Goal: Transaction & Acquisition: Purchase product/service

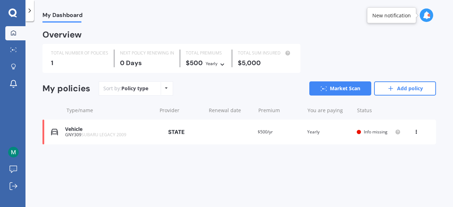
click at [119, 131] on div "Vehicle" at bounding box center [109, 129] width 88 height 6
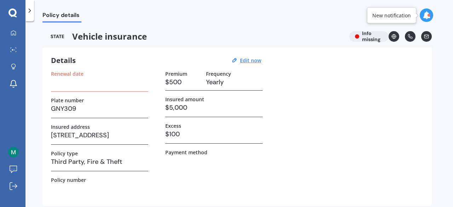
scroll to position [91, 0]
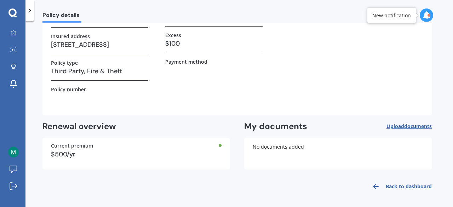
click at [344, 180] on div "Back to dashboard" at bounding box center [236, 186] width 389 height 17
click at [28, 10] on icon at bounding box center [29, 10] width 7 height 7
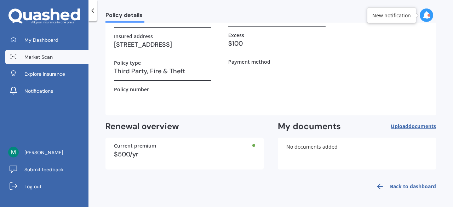
click at [28, 63] on link "Market Scan" at bounding box center [46, 57] width 83 height 14
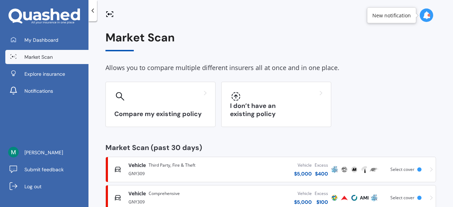
scroll to position [47, 0]
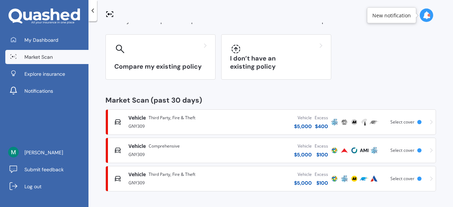
click at [217, 124] on div "GNY309" at bounding box center [174, 125] width 93 height 8
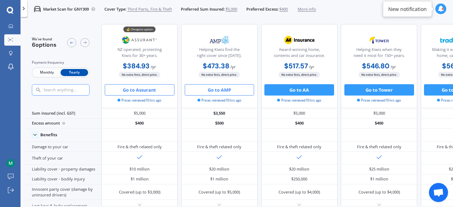
click at [148, 90] on button "Go to Assurant" at bounding box center [140, 89] width 70 height 11
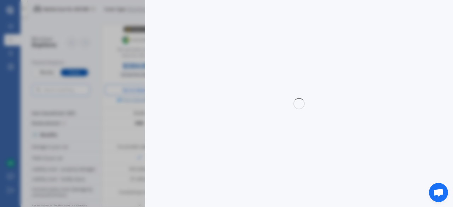
select select "full"
select select "0"
select select "Canterbury"
select select "SUBARU"
select select "LEGACY"
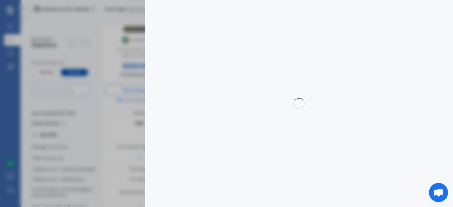
select select "2.0R"
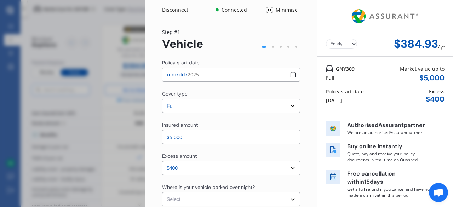
click at [287, 78] on input "[DATE]" at bounding box center [231, 75] width 138 height 14
type input "[DATE]"
click at [293, 105] on select "Select cover type 3rd Party 3rd Party Fire & Theft Full" at bounding box center [231, 106] width 138 height 14
select select "3rd partyfiretheft"
click at [162, 99] on select "Select cover type 3rd Party 3rd Party Fire & Theft Full" at bounding box center [231, 106] width 138 height 14
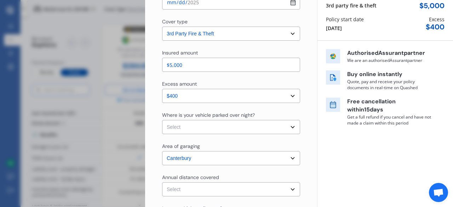
scroll to position [74, 0]
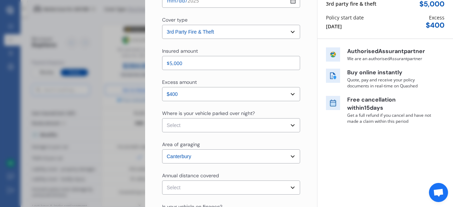
click at [294, 97] on select "Select excess amount $400" at bounding box center [231, 94] width 138 height 14
click at [289, 126] on select "Select In a garage On own property On street or road" at bounding box center [231, 125] width 138 height 14
click at [339, 155] on div "Yearly Monthly $384.93 / yr GNY309 3rd party fire & theft Market value up to $ …" at bounding box center [385, 179] width 136 height 506
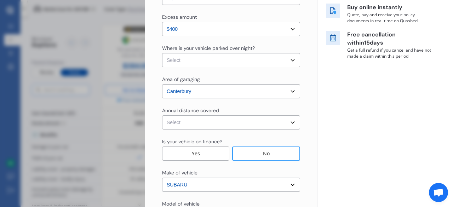
scroll to position [174, 0]
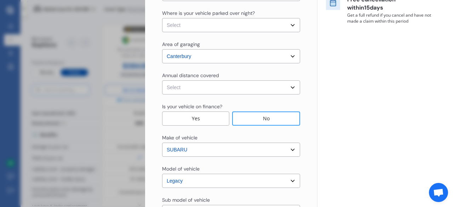
click at [248, 120] on div "No" at bounding box center [266, 118] width 68 height 14
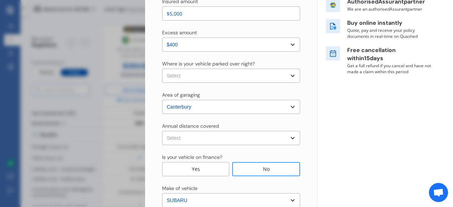
scroll to position [111, 0]
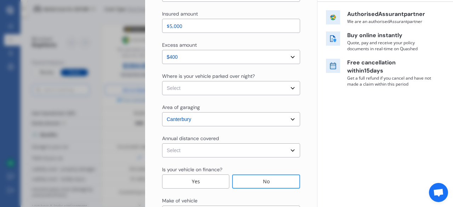
click at [288, 85] on select "Select In a garage On own property On street or road" at bounding box center [231, 88] width 138 height 14
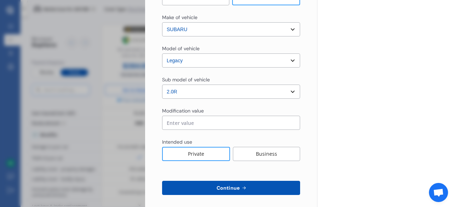
scroll to position [299, 0]
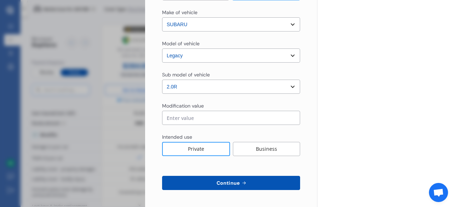
click at [242, 184] on icon at bounding box center [244, 183] width 6 height 6
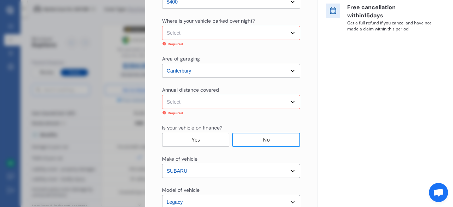
scroll to position [158, 0]
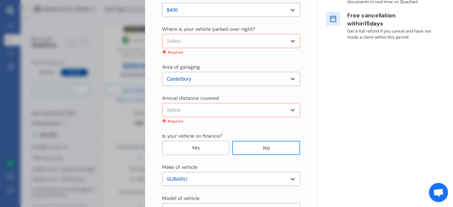
click at [283, 44] on select "Select In a garage On own property On street or road" at bounding box center [231, 41] width 138 height 14
select select "On own property"
click at [162, 34] on select "Select In a garage On own property On street or road" at bounding box center [231, 41] width 138 height 14
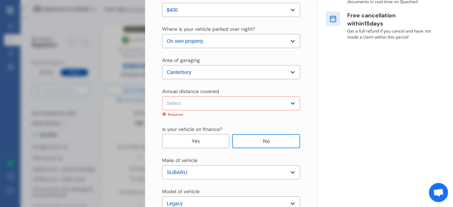
click at [219, 70] on select "Select [GEOGRAPHIC_DATA] [GEOGRAPHIC_DATA] [GEOGRAPHIC_DATA] / [PERSON_NAME] / …" at bounding box center [231, 72] width 138 height 14
click at [162, 65] on select "Select [GEOGRAPHIC_DATA] [GEOGRAPHIC_DATA] [GEOGRAPHIC_DATA] / [PERSON_NAME] / …" at bounding box center [231, 72] width 138 height 14
click at [228, 107] on select "Select Low (less than 15,000km per year) Average (15,000-30,000km per year) Hig…" at bounding box center [231, 103] width 138 height 14
select select "15000"
click at [162, 96] on select "Select Low (less than 15,000km per year) Average (15,000-30,000km per year) Hig…" at bounding box center [231, 103] width 138 height 14
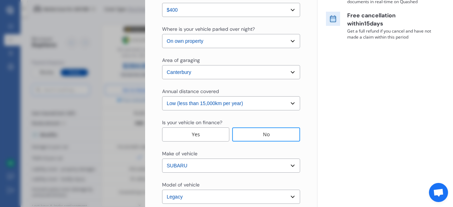
scroll to position [299, 0]
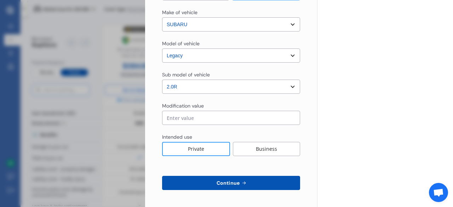
click at [249, 183] on button "Continue" at bounding box center [231, 183] width 138 height 14
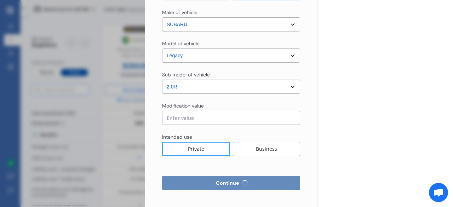
select select "Miss"
select select "19"
select select "09"
select select "1999"
select select "full"
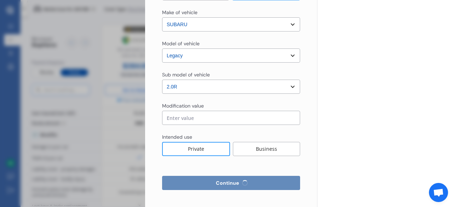
select select "more than 4 years"
select select "[GEOGRAPHIC_DATA]"
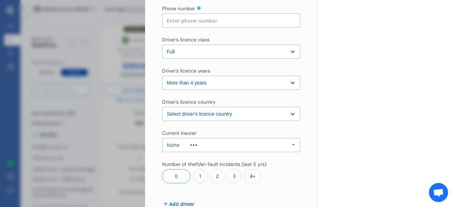
scroll to position [217, 0]
click at [282, 145] on div "None Allianz AAI AMI IAG - NZI/State Lumley Vero Unknown Other Insurer None Pro…" at bounding box center [231, 145] width 138 height 14
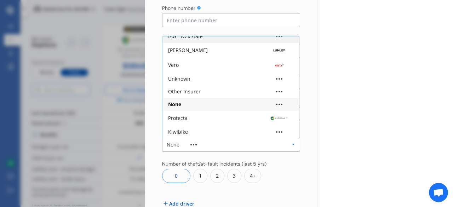
scroll to position [280, 0]
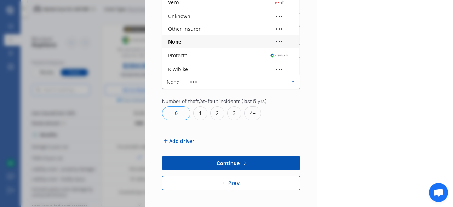
click at [172, 84] on div "None" at bounding box center [173, 82] width 13 height 5
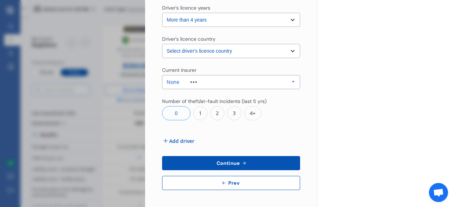
click at [192, 82] on img at bounding box center [193, 81] width 6 height 1
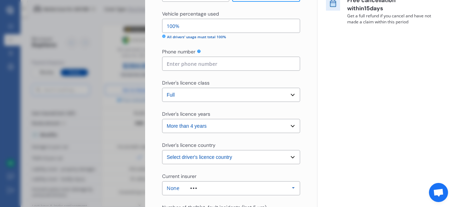
scroll to position [170, 0]
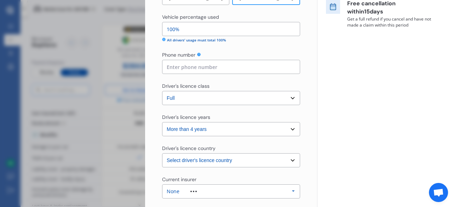
click at [243, 63] on input at bounding box center [231, 67] width 138 height 14
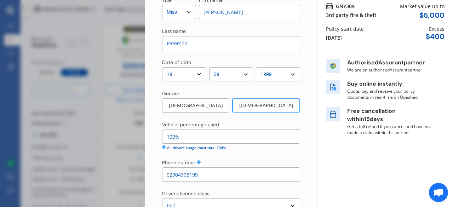
scroll to position [63, 0]
type input "02904308199"
click at [35, 40] on div "Disconnect Connected Minimise Yearly Monthly $393.80 / yr Step # 2 Drivers Titl…" at bounding box center [226, 103] width 453 height 207
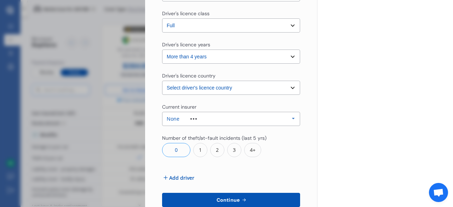
scroll to position [248, 0]
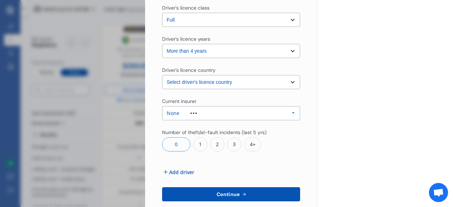
click at [176, 172] on span "Add driver" at bounding box center [181, 171] width 25 height 7
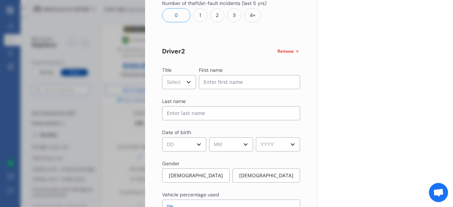
scroll to position [378, 0]
click at [182, 81] on select "Select Mr Mrs Miss Ms Dr" at bounding box center [179, 82] width 34 height 14
select select "Mr"
click at [162, 75] on select "Select Mr Mrs Miss Ms Dr" at bounding box center [179, 82] width 34 height 14
type input "[PERSON_NAME]"
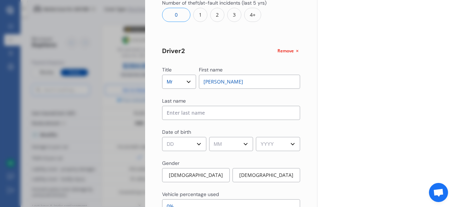
type input "[PERSON_NAME]"
select select "UK"
click at [180, 144] on select "DD 01 02 03 04 05 06 07 08 09 10 11 12 13 14 15 16 17 18 19 20 21 22 23 24 25 2…" at bounding box center [184, 144] width 44 height 14
select select "15"
click at [162, 137] on select "DD 01 02 03 04 05 06 07 08 09 10 11 12 13 14 15 16 17 18 19 20 21 22 23 24 25 2…" at bounding box center [184, 144] width 44 height 14
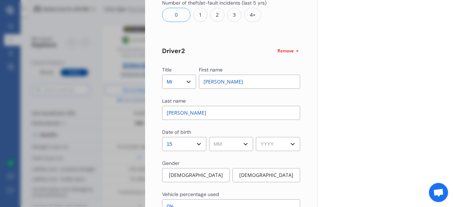
click at [229, 143] on select "MM 01 02 03 04 05 06 07 08 09 10 11 12" at bounding box center [231, 144] width 44 height 14
select select "07"
click at [271, 146] on select "YYYY 2009 2008 2007 2006 2005 2004 2003 2002 2001 2000 1999 1998 1997 1996 1995…" at bounding box center [278, 144] width 44 height 14
select select "1993"
click at [256, 137] on select "YYYY 2009 2008 2007 2006 2005 2004 2003 2002 2001 2000 1999 1998 1997 1996 1995…" at bounding box center [278, 144] width 44 height 14
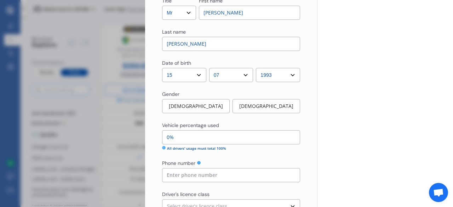
scroll to position [470, 0]
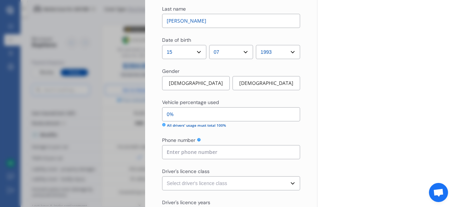
click at [185, 82] on div "[DEMOGRAPHIC_DATA]" at bounding box center [196, 83] width 68 height 14
click at [177, 115] on input "0%" at bounding box center [231, 114] width 138 height 14
type input "92%"
type input "8%"
type input "20%"
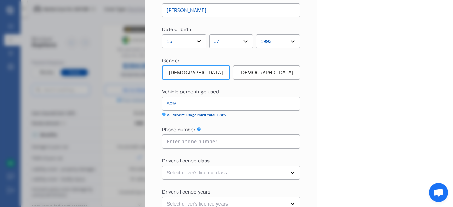
scroll to position [490, 0]
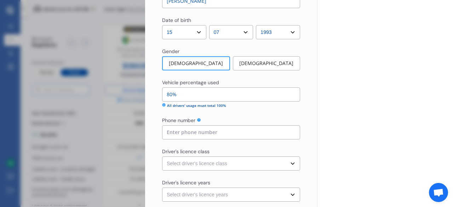
type input "80%"
click at [255, 131] on input at bounding box center [231, 132] width 138 height 14
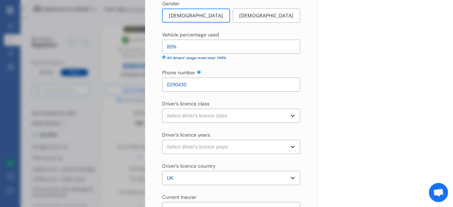
type input "0290430"
click at [269, 116] on select "Select driver's licence class None Learner Restricted Full" at bounding box center [231, 116] width 138 height 14
select select "full"
click at [162, 109] on select "Select driver's licence class None Learner Restricted Full" at bounding box center [231, 116] width 138 height 14
click at [210, 88] on input "0290430" at bounding box center [231, 85] width 138 height 14
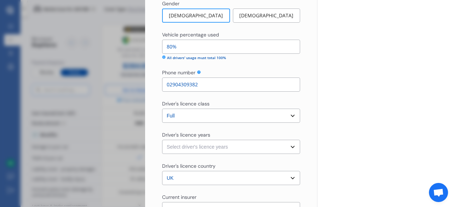
type input "02904309382"
click at [236, 143] on select "Select driver's licence years Less than 1 year 1-2 years 2-4 years More than 4 …" at bounding box center [231, 147] width 138 height 14
select select "more than 4 years"
click at [162, 140] on select "Select driver's licence years Less than 1 year 1-2 years 2-4 years More than 4 …" at bounding box center [231, 147] width 138 height 14
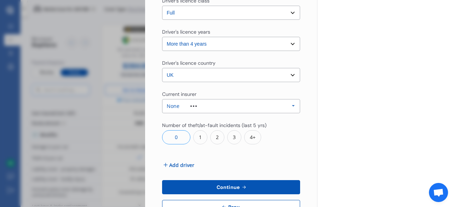
scroll to position [642, 0]
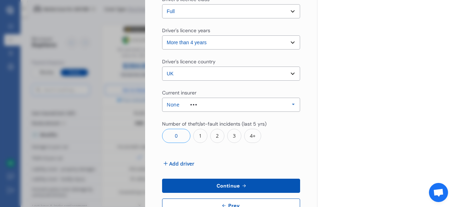
click at [293, 104] on icon at bounding box center [293, 104] width 11 height 13
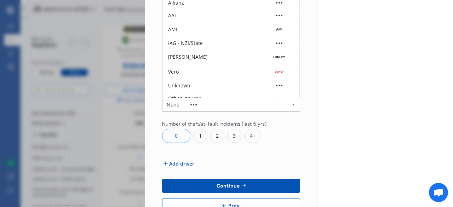
scroll to position [19, 0]
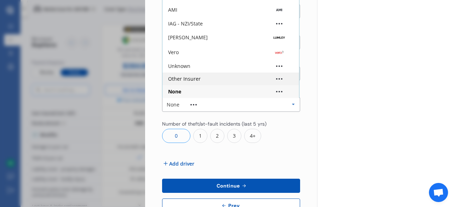
click at [247, 80] on div "Other Insurer" at bounding box center [230, 78] width 125 height 5
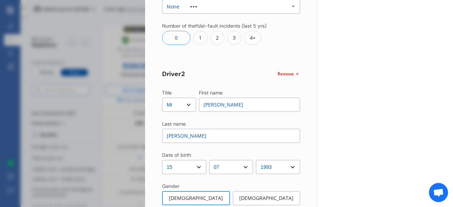
scroll to position [353, 0]
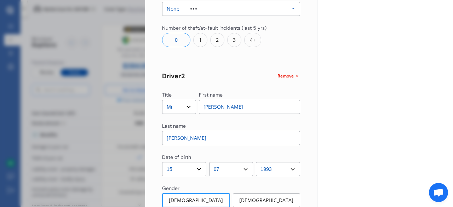
click at [284, 7] on div "None Allianz AAI AMI IAG - NZI/State Lumley Vero Unknown Other Insurer None Pro…" at bounding box center [231, 9] width 138 height 14
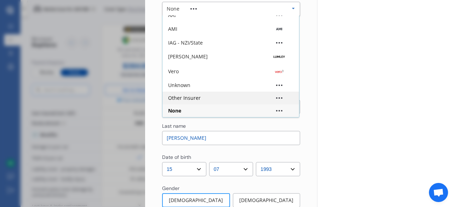
click at [205, 98] on div "Other Insurer" at bounding box center [230, 98] width 125 height 5
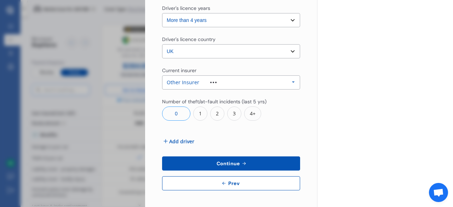
scroll to position [664, 0]
click at [226, 165] on span "Continue" at bounding box center [228, 164] width 26 height 6
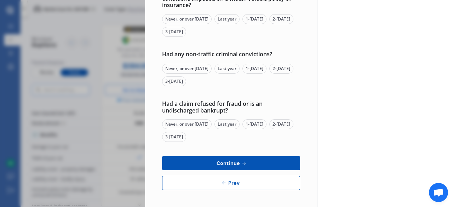
scroll to position [0, 0]
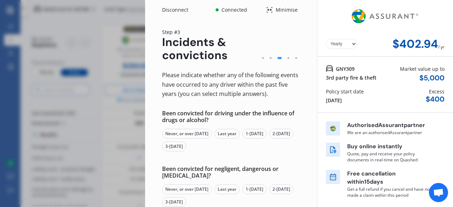
click at [206, 131] on div "Never, or over [DATE]" at bounding box center [187, 134] width 50 height 10
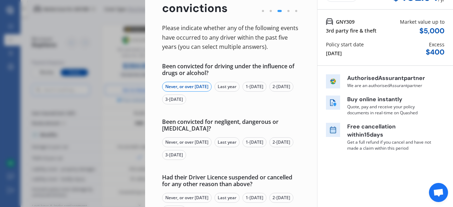
scroll to position [47, 0]
click at [196, 142] on div "Never, or over [DATE]" at bounding box center [187, 142] width 50 height 10
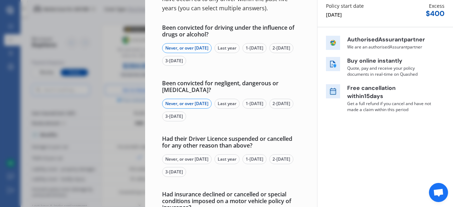
scroll to position [86, 0]
click at [190, 159] on div "Never, or over [DATE]" at bounding box center [187, 159] width 50 height 10
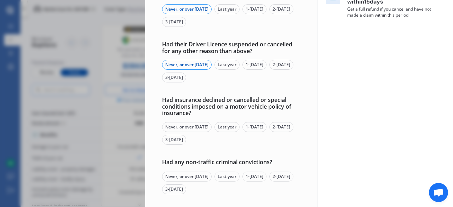
scroll to position [180, 0]
click at [206, 128] on div "Never, or over [DATE]" at bounding box center [187, 127] width 50 height 10
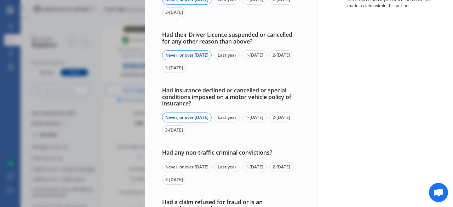
scroll to position [212, 0]
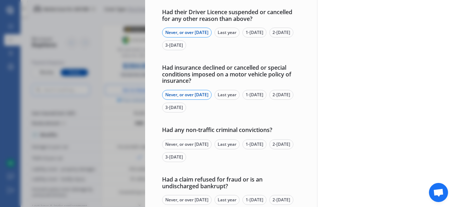
click at [194, 144] on div "Never, or over [DATE]" at bounding box center [187, 144] width 50 height 10
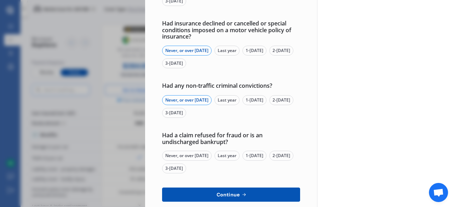
scroll to position [257, 0]
click at [191, 152] on div "Never, or over [DATE]" at bounding box center [187, 155] width 50 height 10
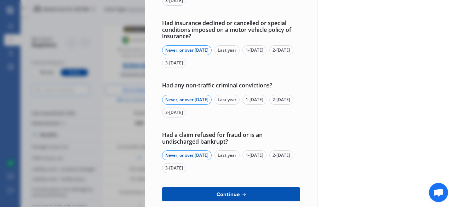
scroll to position [288, 0]
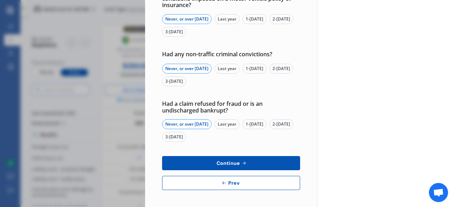
click at [205, 161] on button "Continue" at bounding box center [231, 163] width 138 height 14
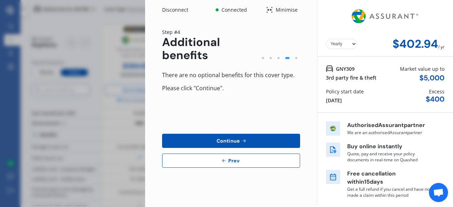
scroll to position [0, 0]
click at [241, 138] on button "Continue" at bounding box center [231, 141] width 138 height 14
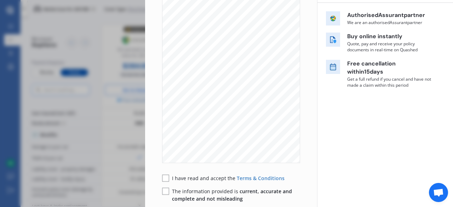
scroll to position [110, 0]
click at [165, 183] on div "I have read and accept the Terms & Conditions The information provided is curre…" at bounding box center [231, 188] width 138 height 28
click at [165, 179] on rect at bounding box center [165, 177] width 7 height 7
click at [167, 193] on rect at bounding box center [165, 191] width 7 height 7
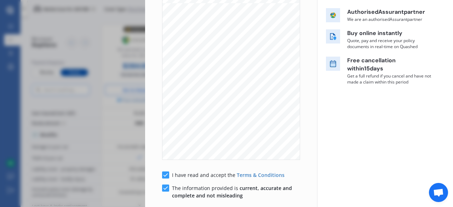
scroll to position [168, 0]
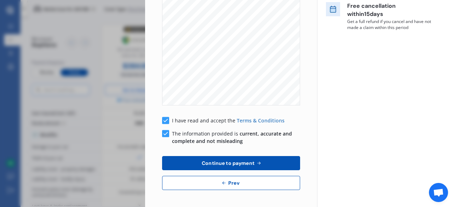
click at [253, 162] on span "Continue to payment" at bounding box center [228, 163] width 56 height 6
